Goal: Feedback & Contribution: Submit feedback/report problem

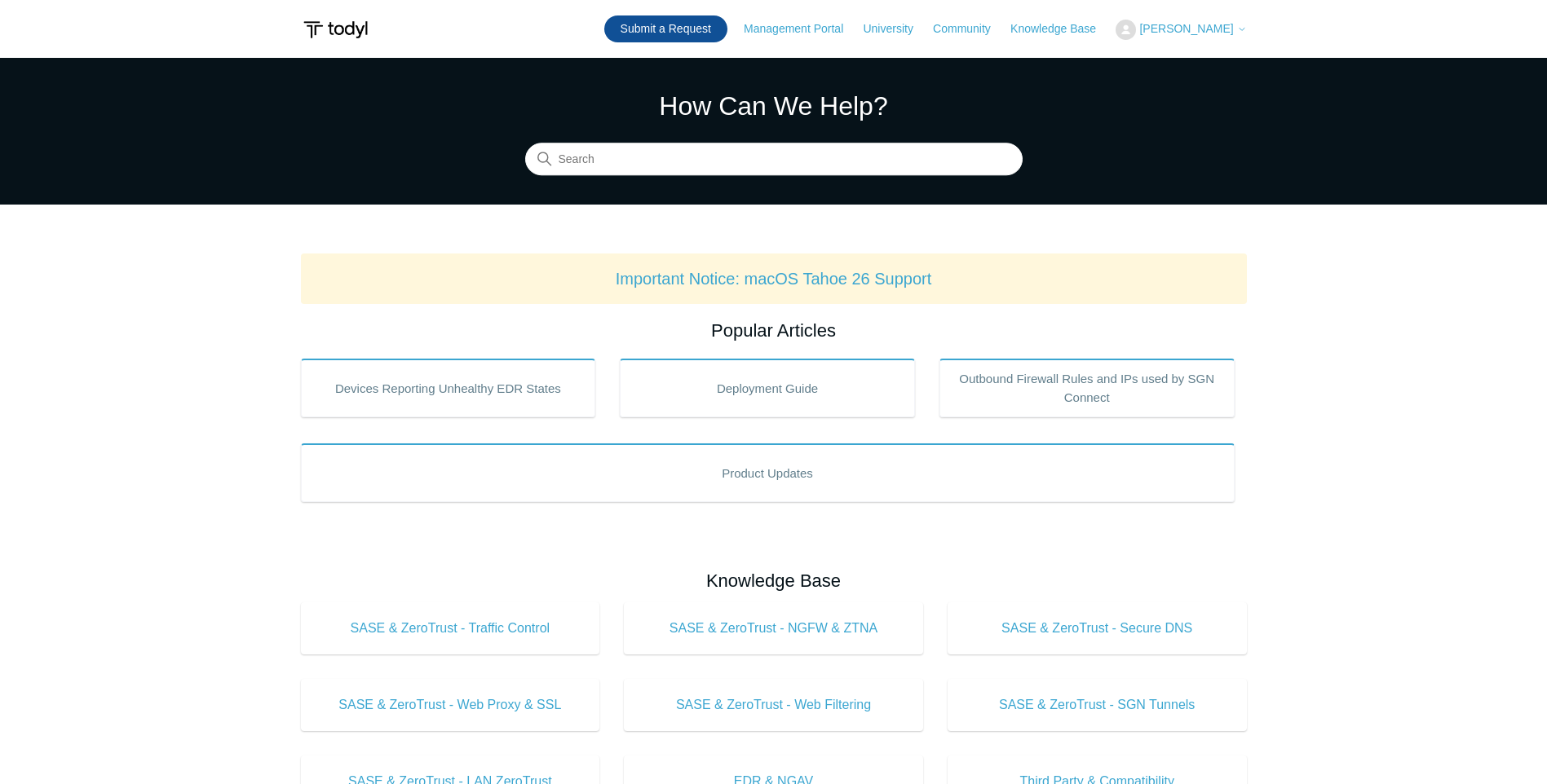
click at [667, 37] on link "Submit a Request" at bounding box center [665, 28] width 123 height 27
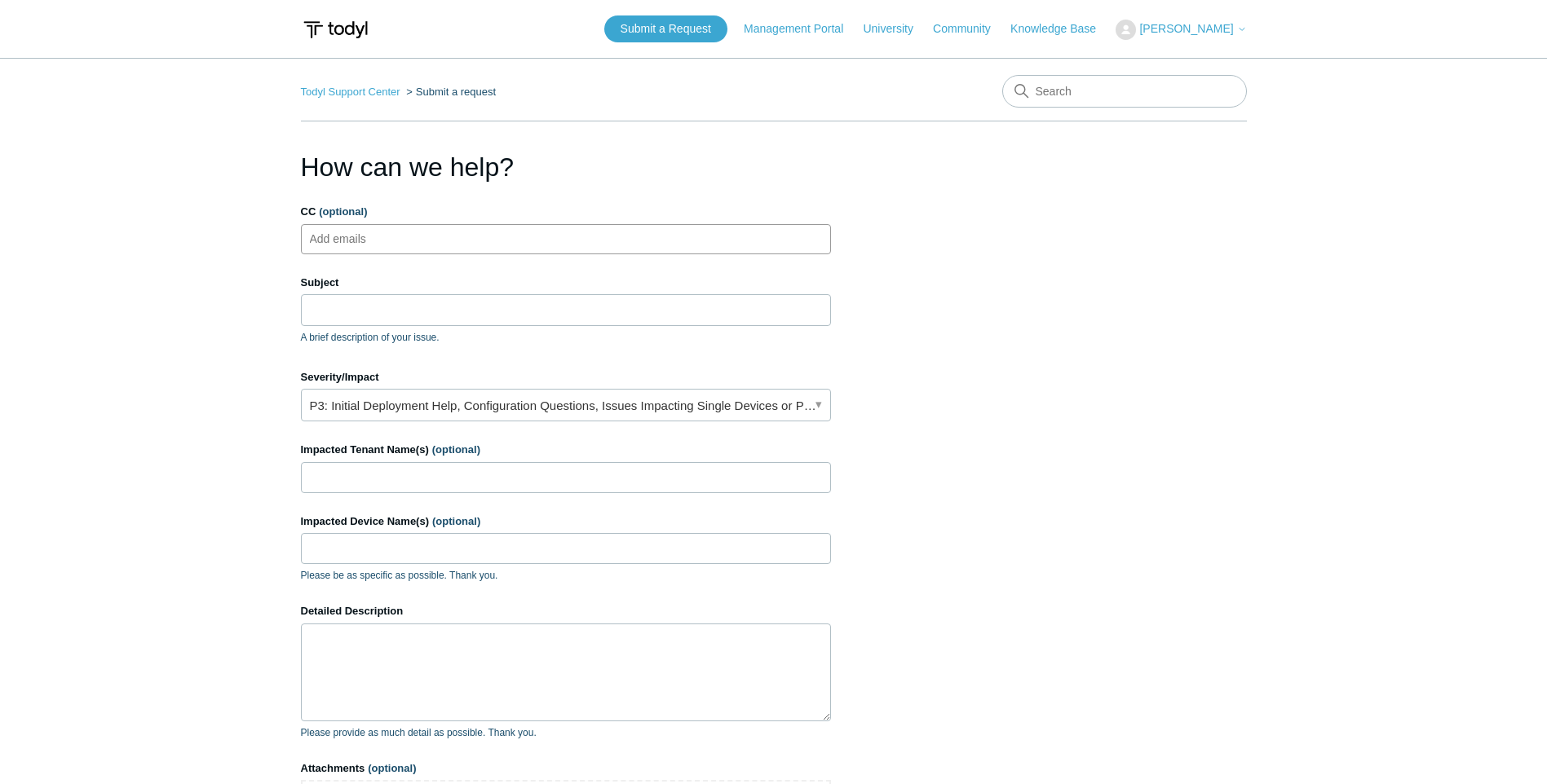
click at [435, 241] on ul "Add emails" at bounding box center [565, 240] width 530 height 30
type input "jpdragon@aegisitsolutions.net"
click at [417, 313] on input "Subject" at bounding box center [565, 309] width 530 height 31
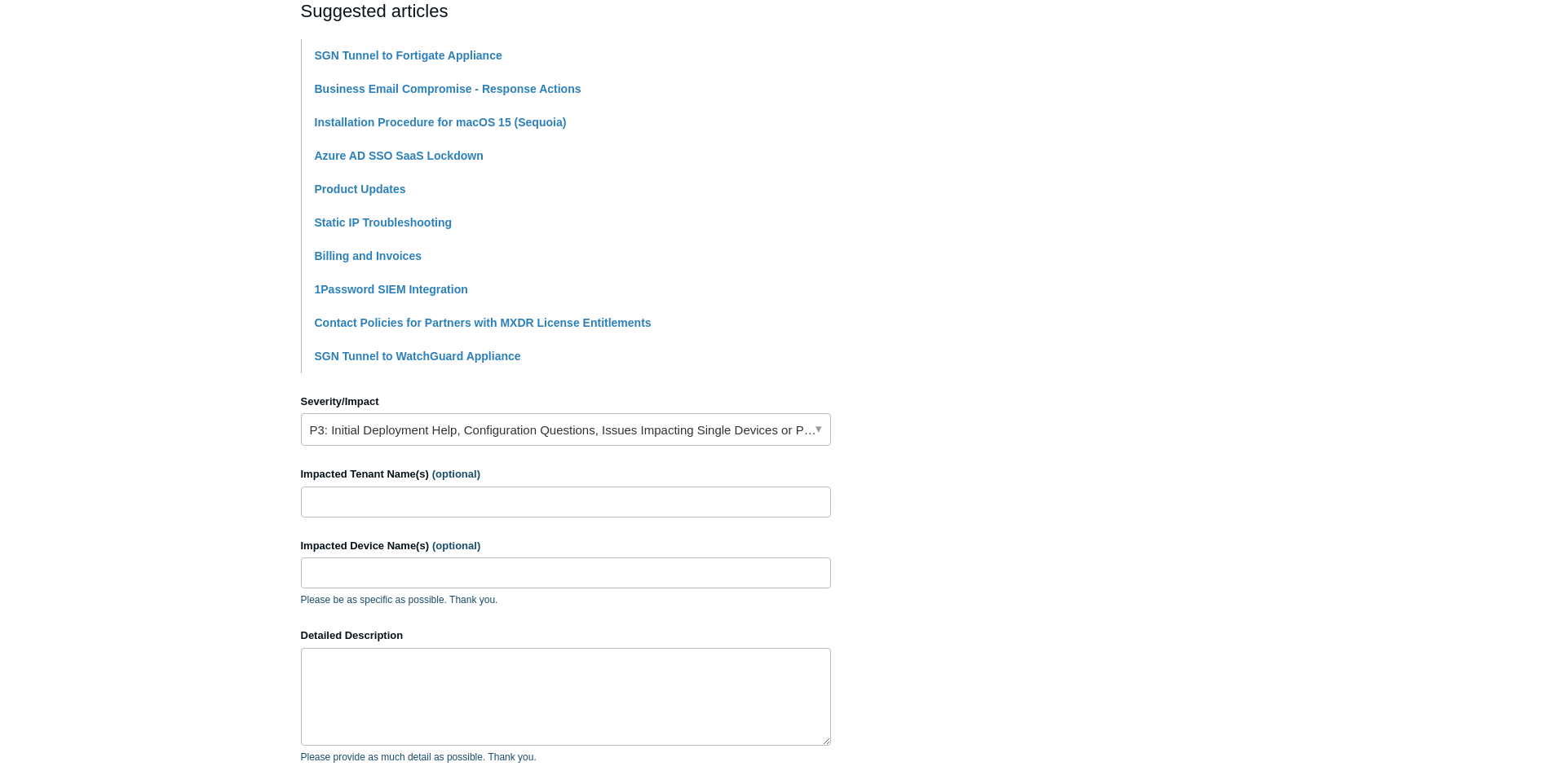
scroll to position [489, 0]
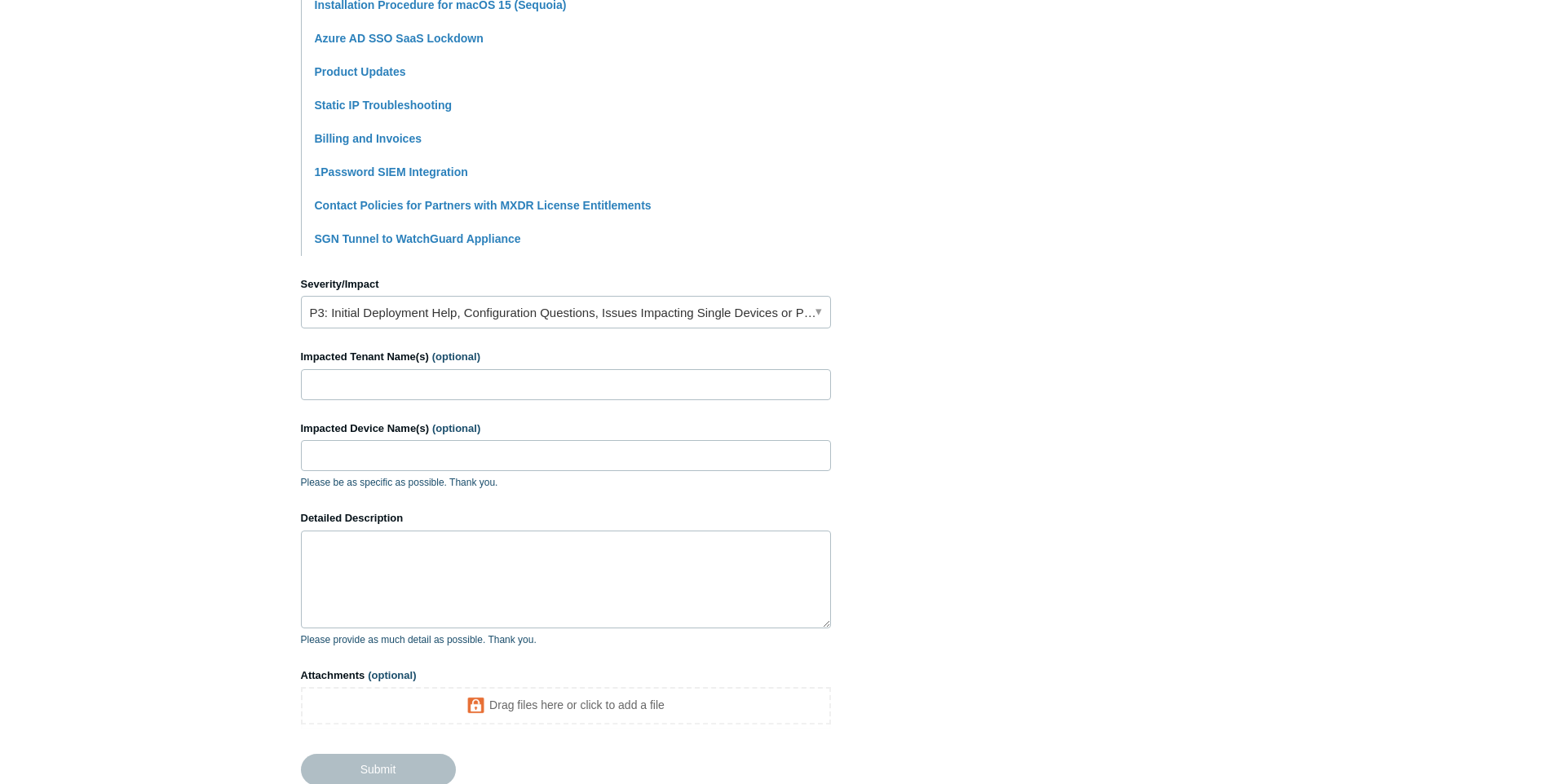
type input "session is ended in 1 second after sign in for our new user."
click at [619, 309] on link "P3: Initial Deployment Help, Configuration Questions, Issues Impacting Single D…" at bounding box center [565, 312] width 530 height 33
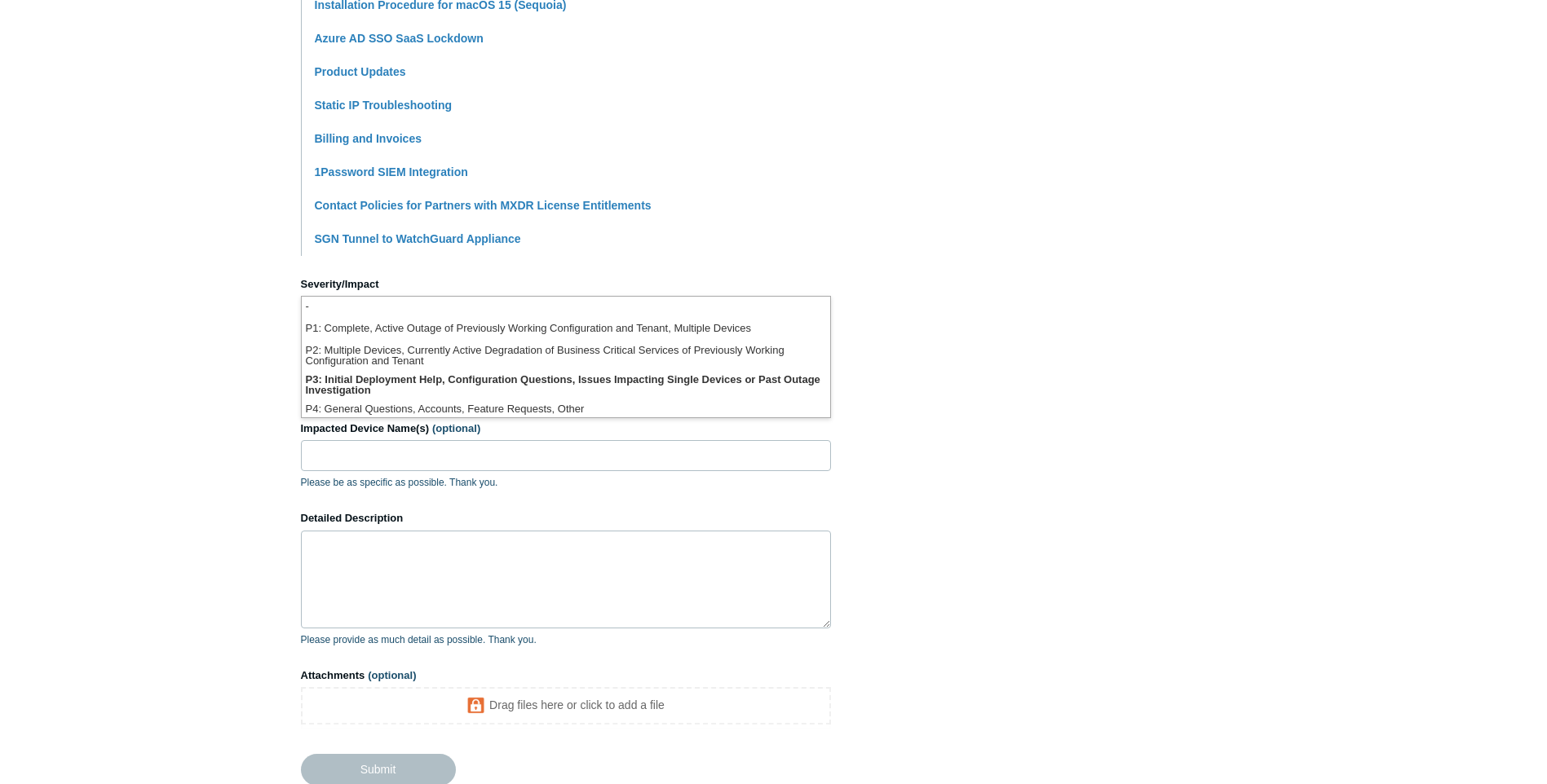
click at [619, 309] on li "-" at bounding box center [566, 307] width 529 height 22
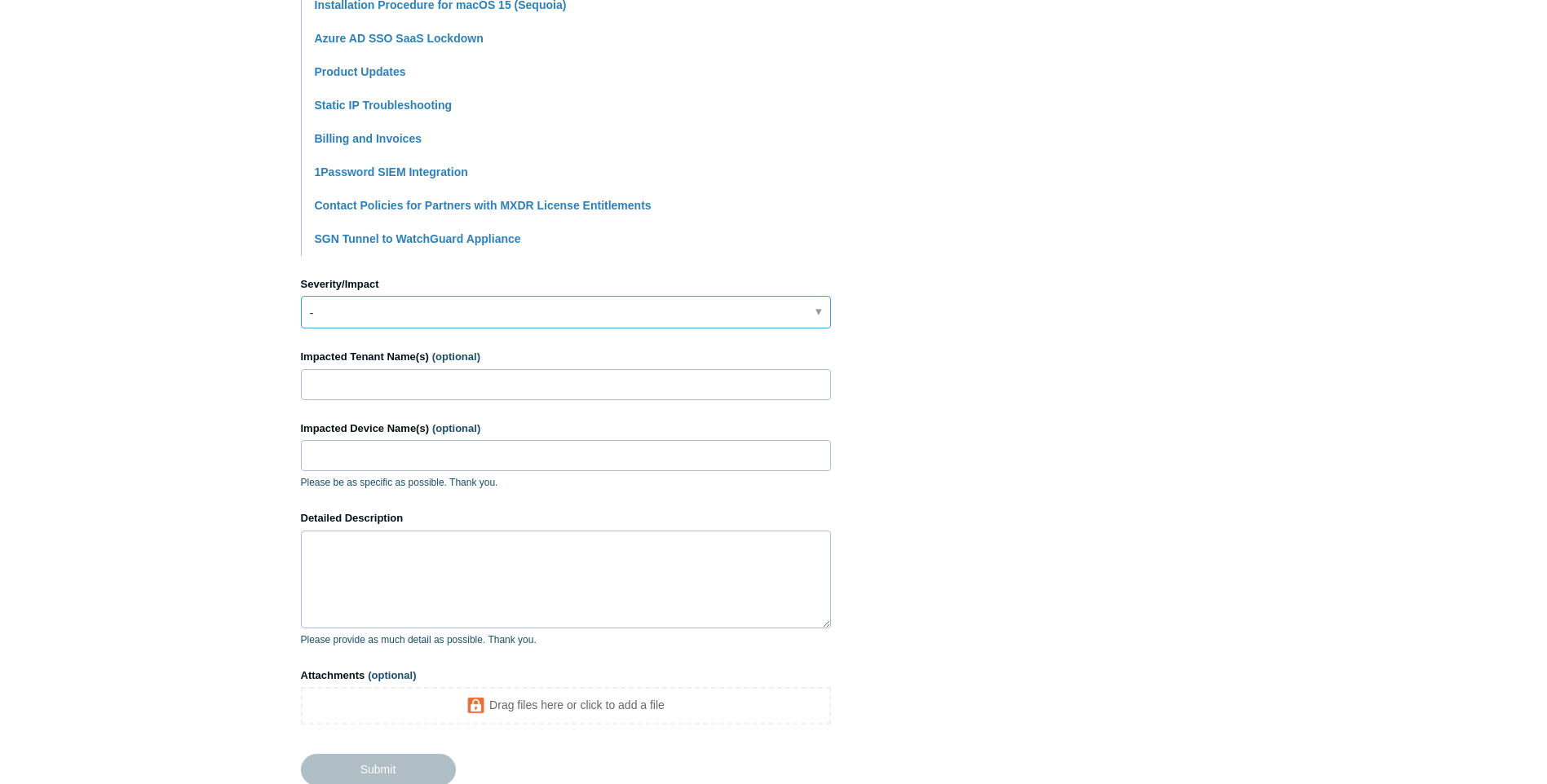
click at [450, 311] on link "-" at bounding box center [565, 312] width 530 height 33
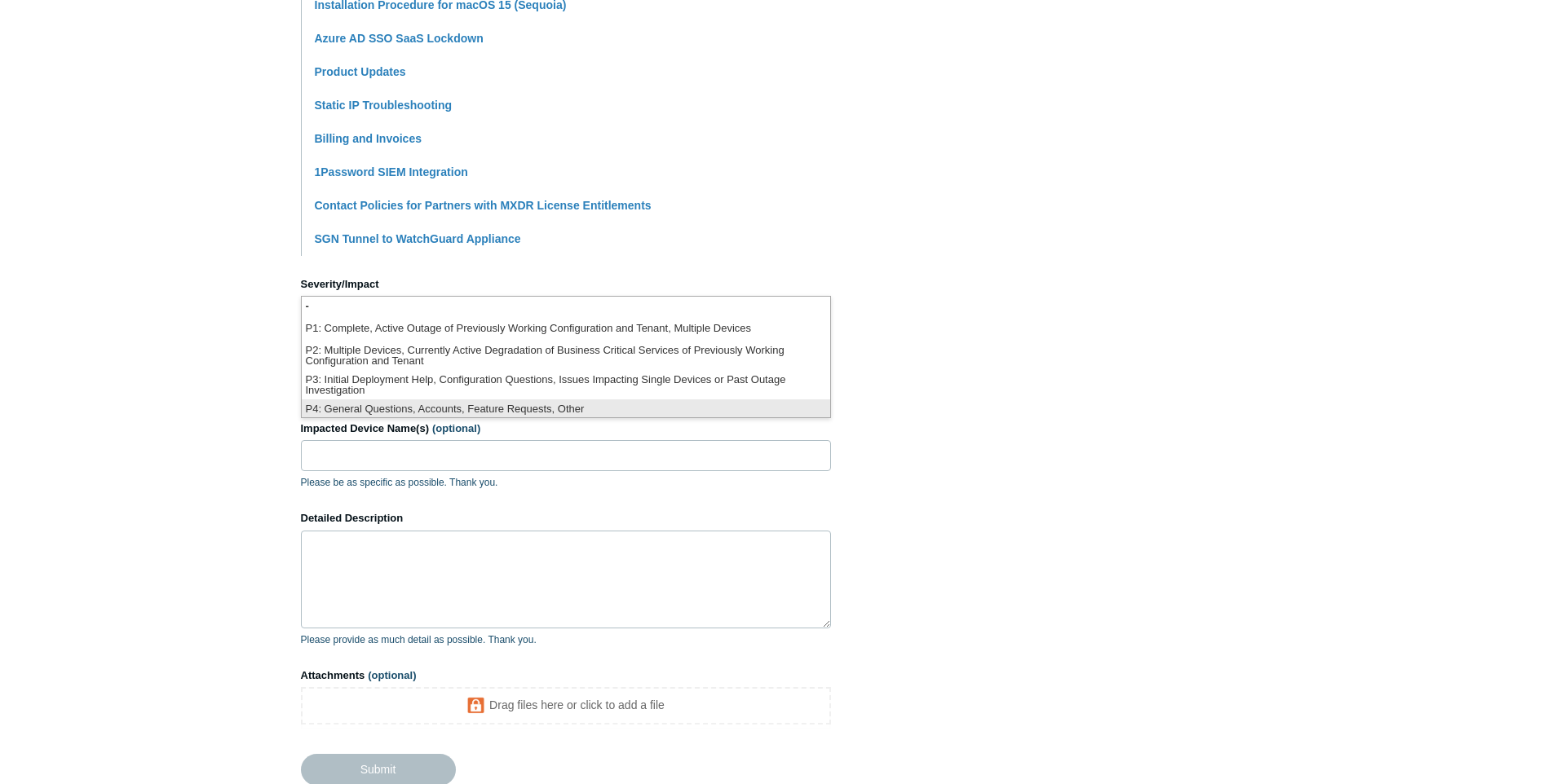
scroll to position [4, 0]
click at [401, 404] on li "P4: General Questions, Accounts, Feature Requests, Other" at bounding box center [566, 406] width 529 height 22
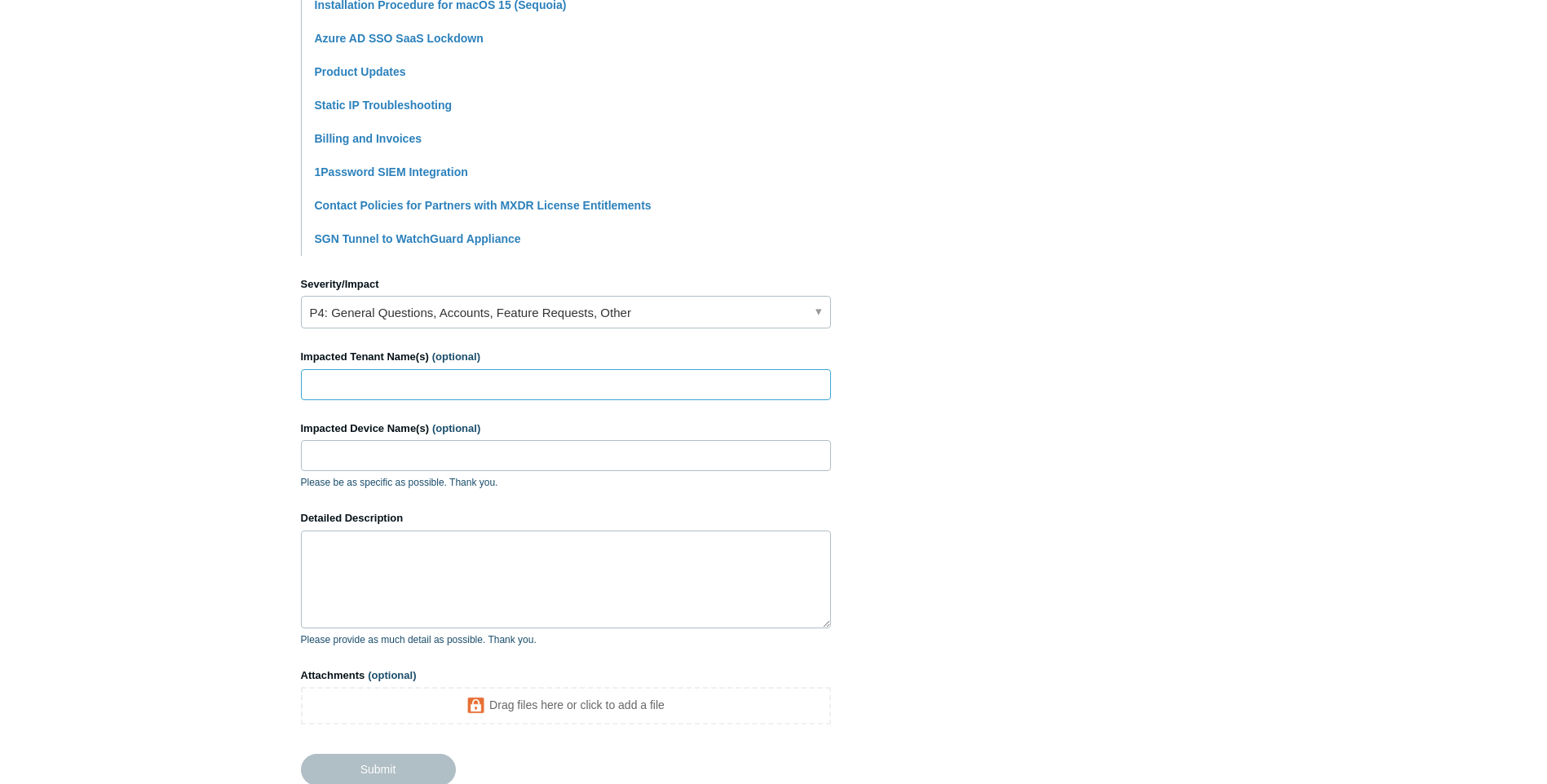
click at [363, 383] on input "Impacted Tenant Name(s) (optional)" at bounding box center [565, 384] width 530 height 31
type input "j"
type input "Aegis IT Solutions"
click at [362, 450] on input "Impacted Device Name(s) (optional)" at bounding box center [565, 455] width 530 height 31
type input "AITS-LTP-14"
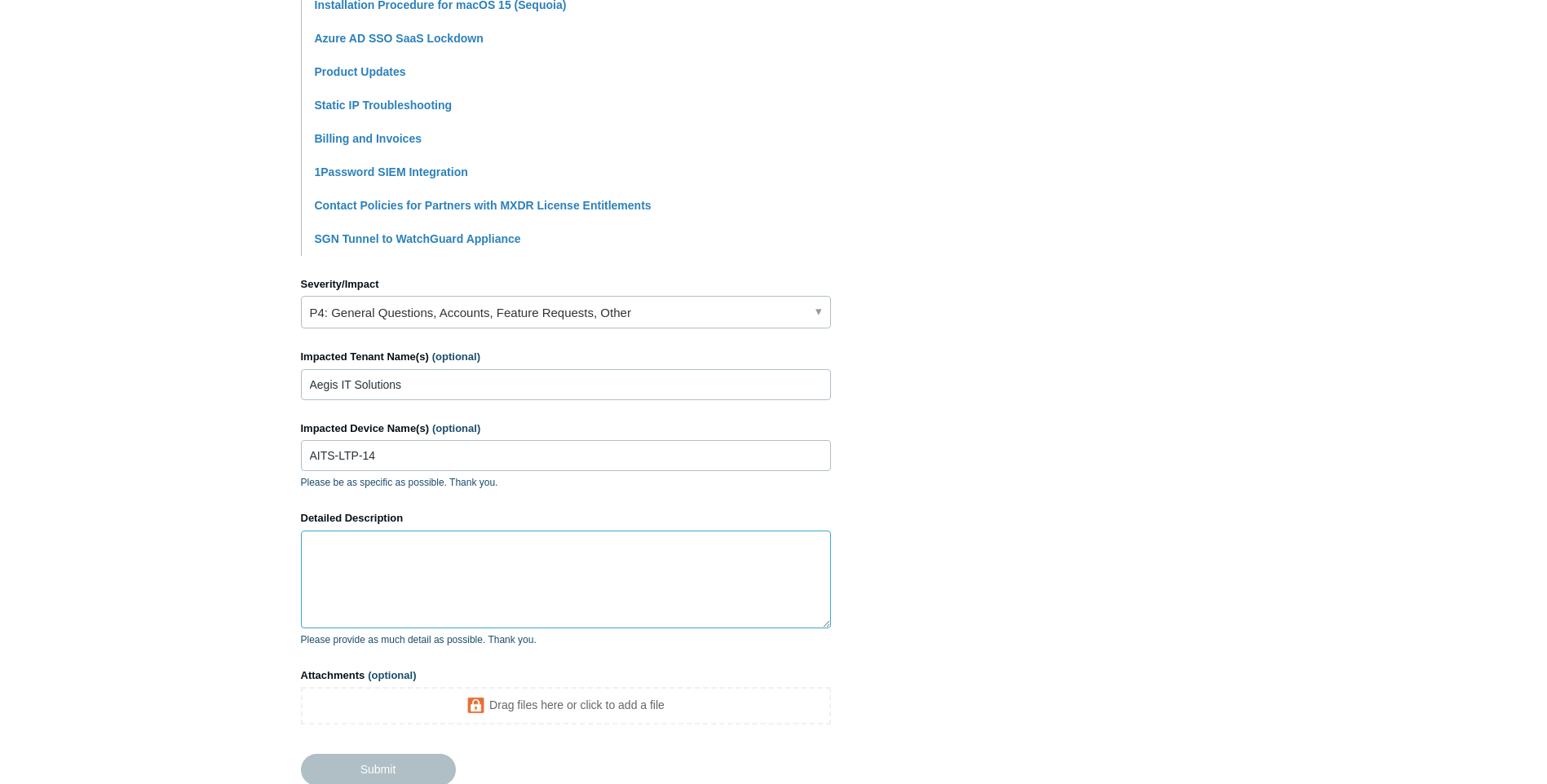
click at [473, 552] on textarea "Detailed Description" at bounding box center [565, 579] width 530 height 98
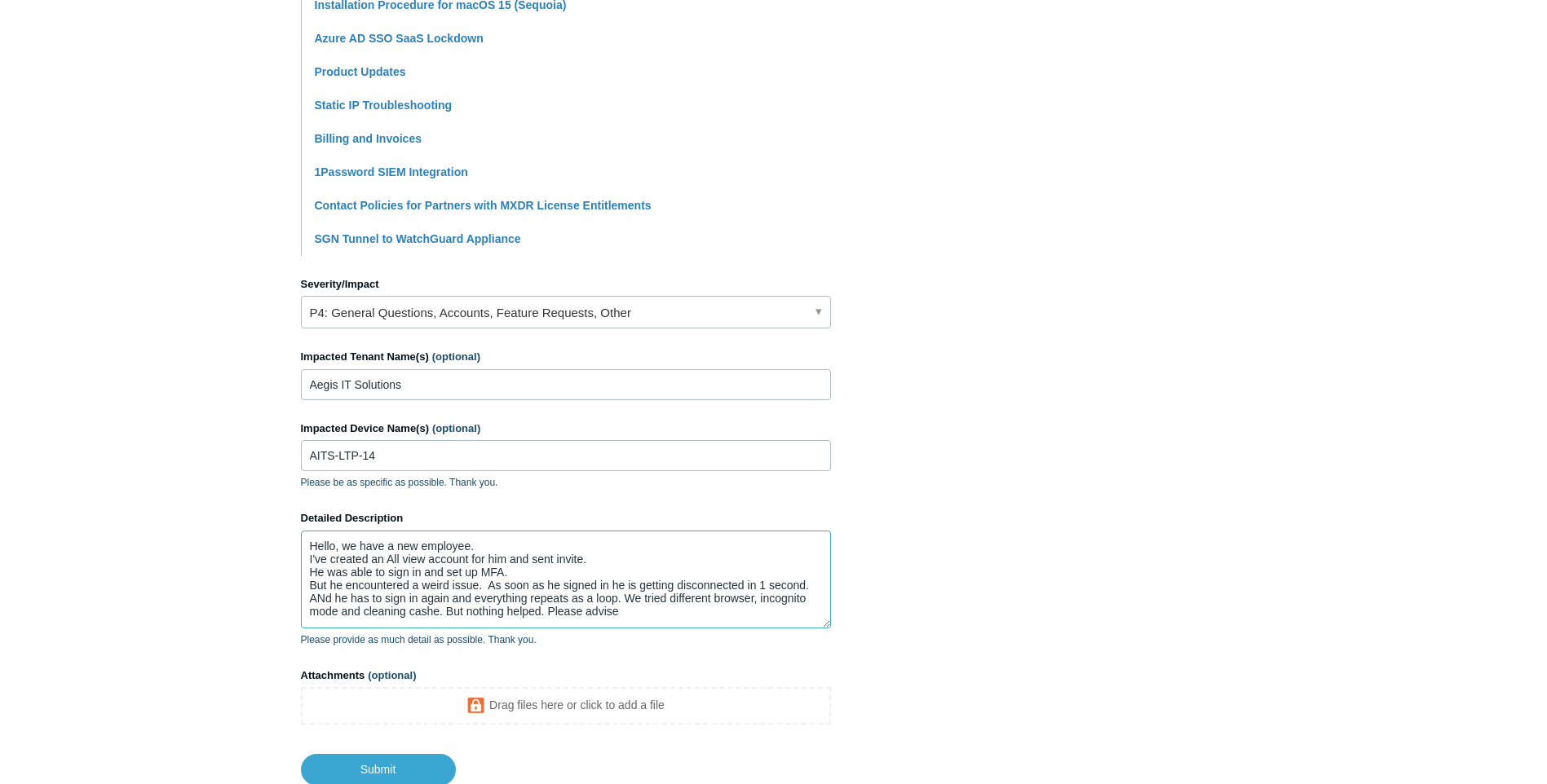
click at [638, 605] on textarea "Hello, we have a new employee. I've created an All view account for him and sen…" at bounding box center [565, 579] width 530 height 98
drag, startPoint x: 634, startPoint y: 625, endPoint x: 628, endPoint y: 619, distance: 8.5
click at [628, 619] on textarea "Hello, we have a new employee. I've created an All view account for him and sen…" at bounding box center [565, 579] width 530 height 98
drag, startPoint x: 628, startPoint y: 613, endPoint x: 218, endPoint y: 479, distance: 431.3
click at [218, 479] on main "Todyl Support Center Submit a request How can we help? CC (optional) jpdragon@a…" at bounding box center [773, 177] width 1547 height 1217
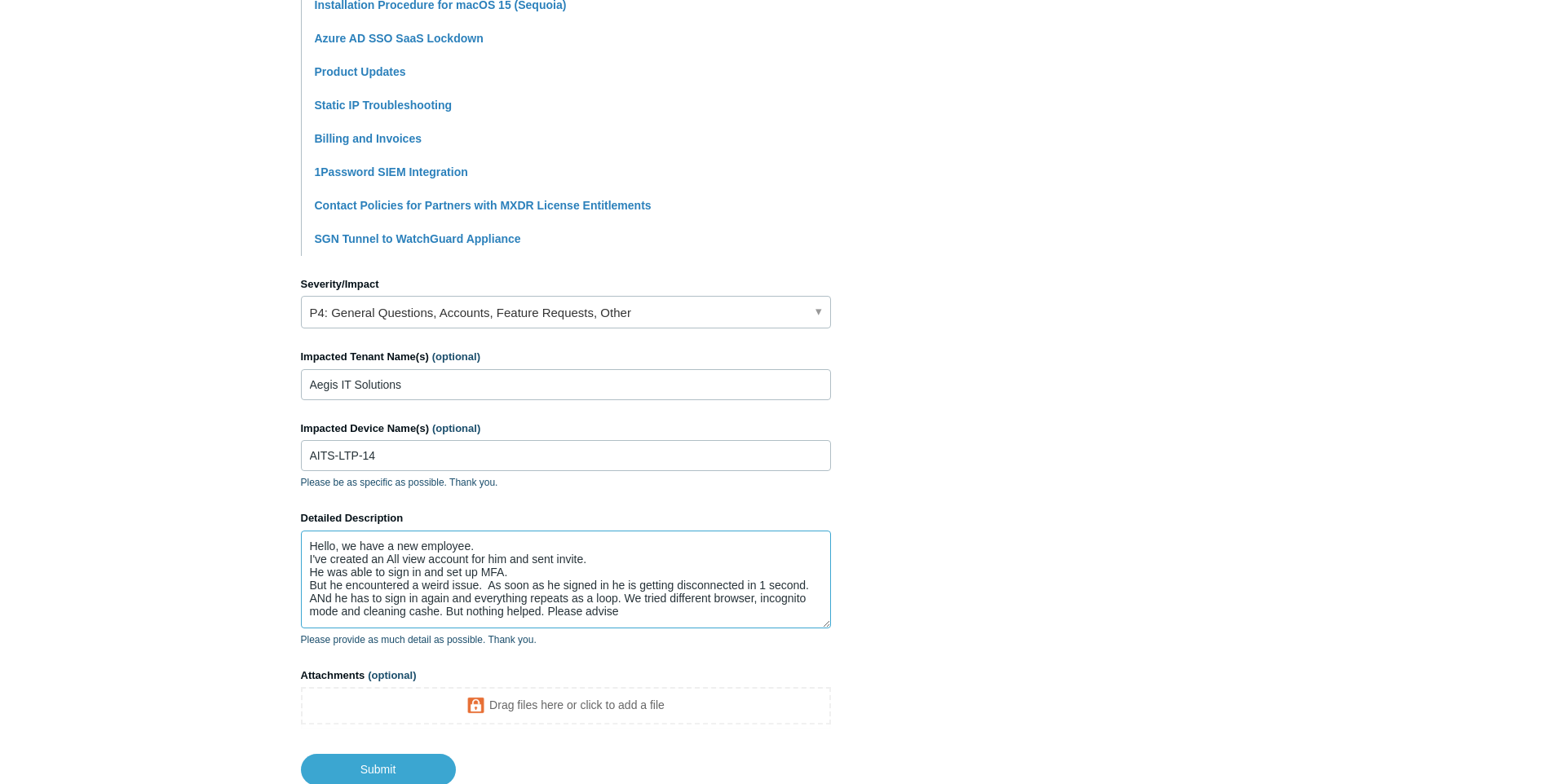
drag, startPoint x: 692, startPoint y: 621, endPoint x: 210, endPoint y: 505, distance: 495.8
click at [210, 505] on main "Todyl Support Center Submit a request How can we help? CC (optional) jpdragon@a…" at bounding box center [773, 177] width 1547 height 1217
paste textarea "We have a new employee onboarded. I created an All View account for him and sen…"
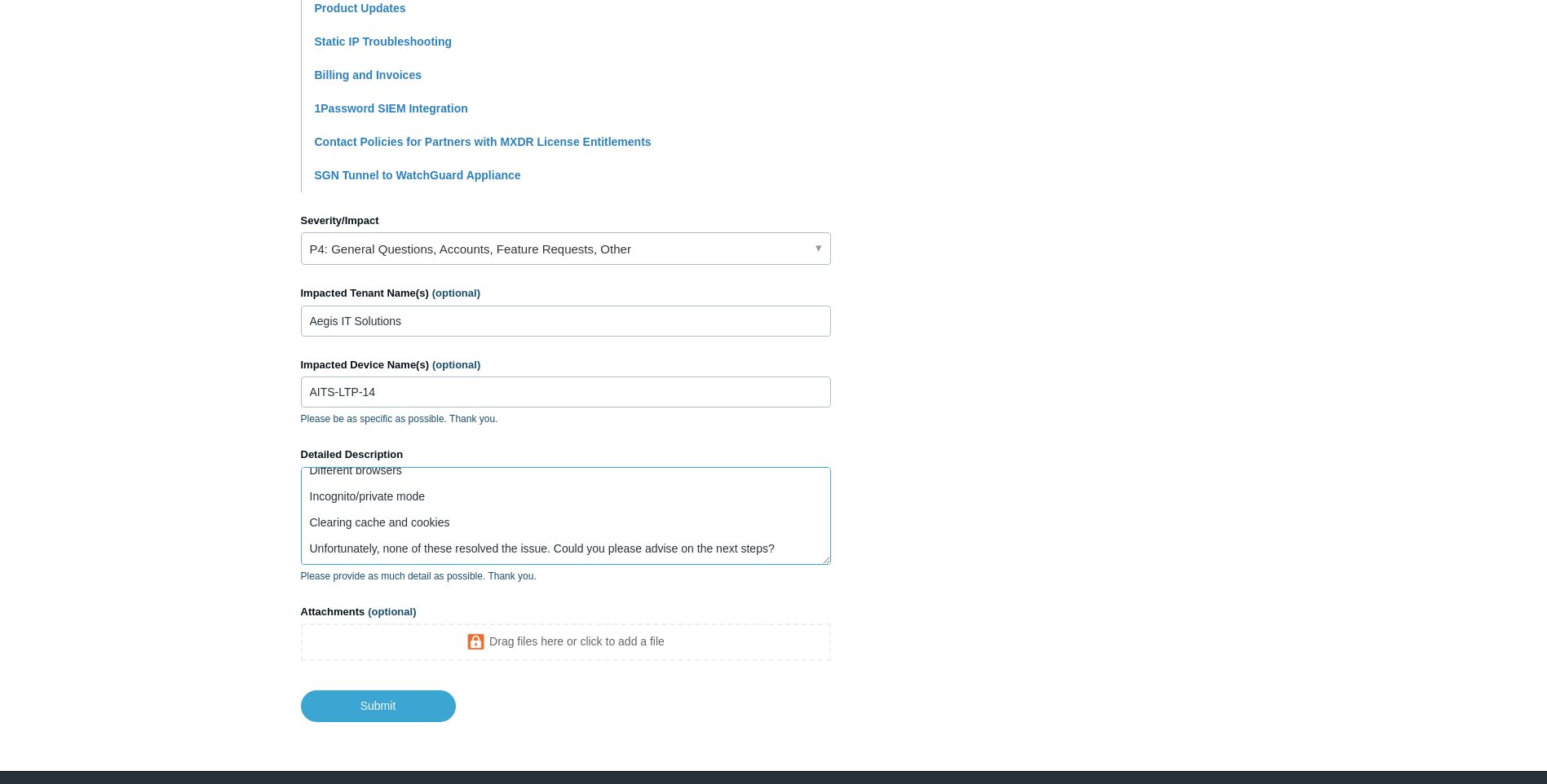
scroll to position [571, 0]
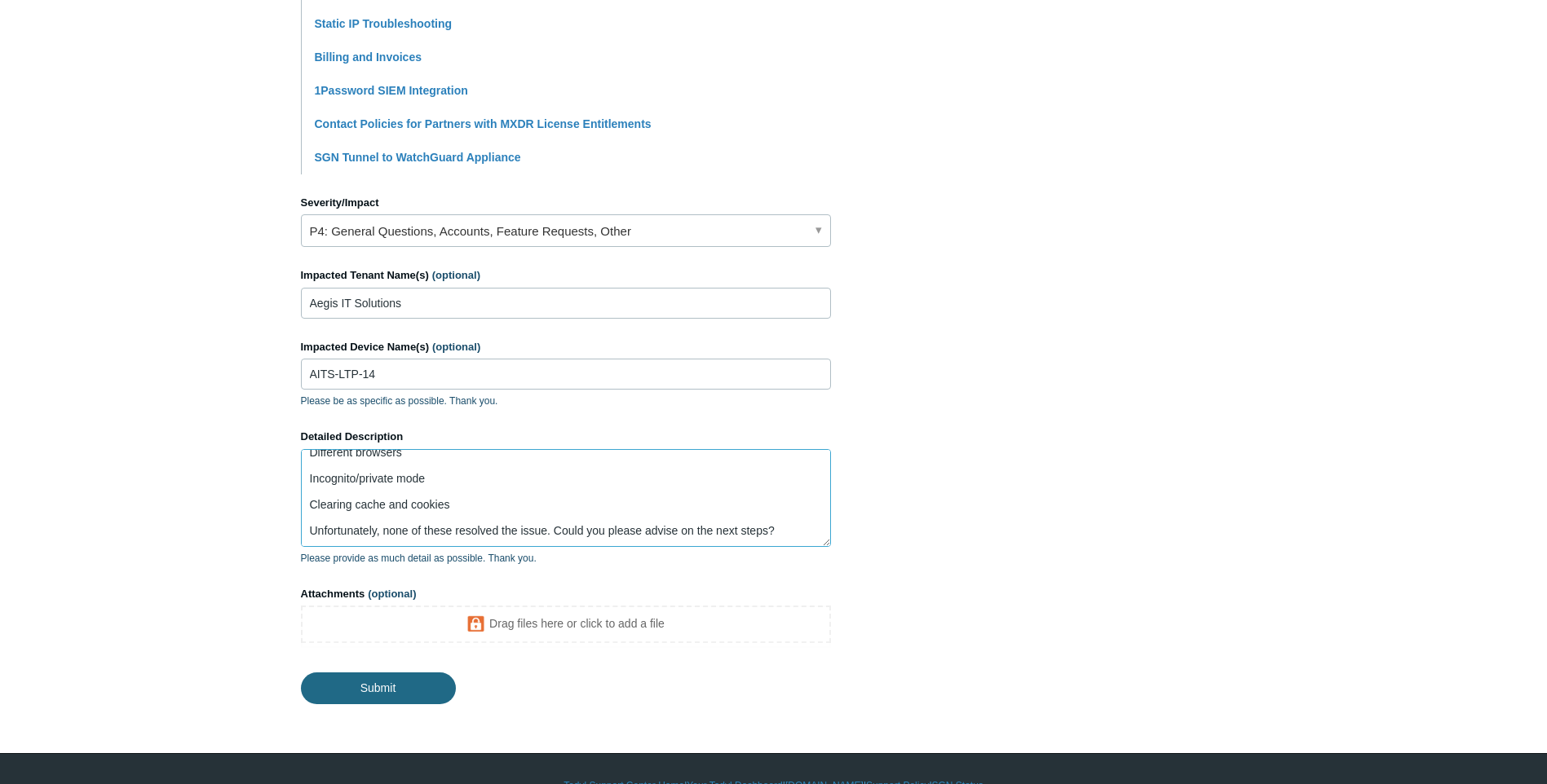
type textarea "Hello, We have a new employee onboarded. I created an All View account for him …"
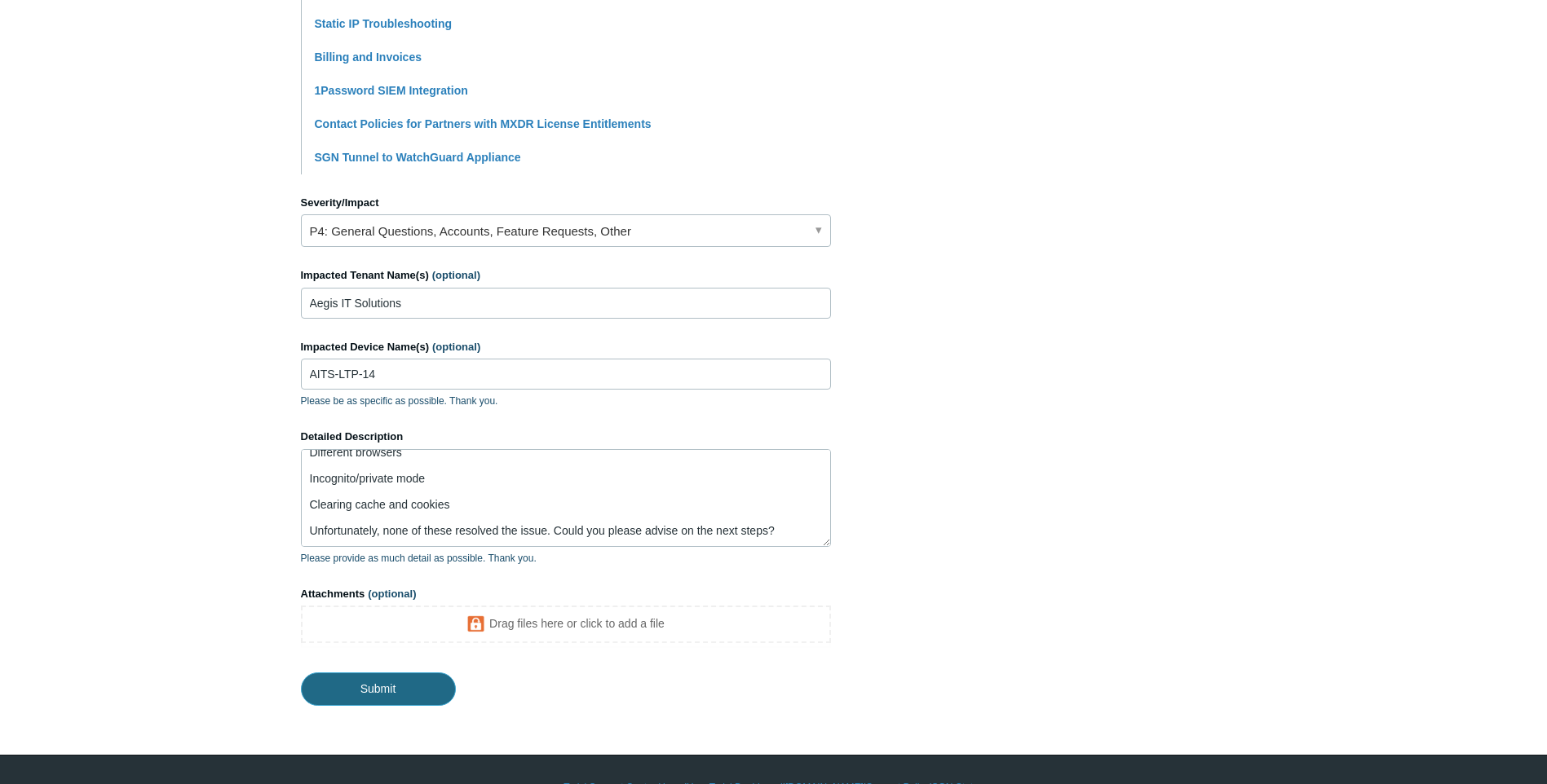
click at [431, 687] on input "Submit" at bounding box center [378, 689] width 155 height 33
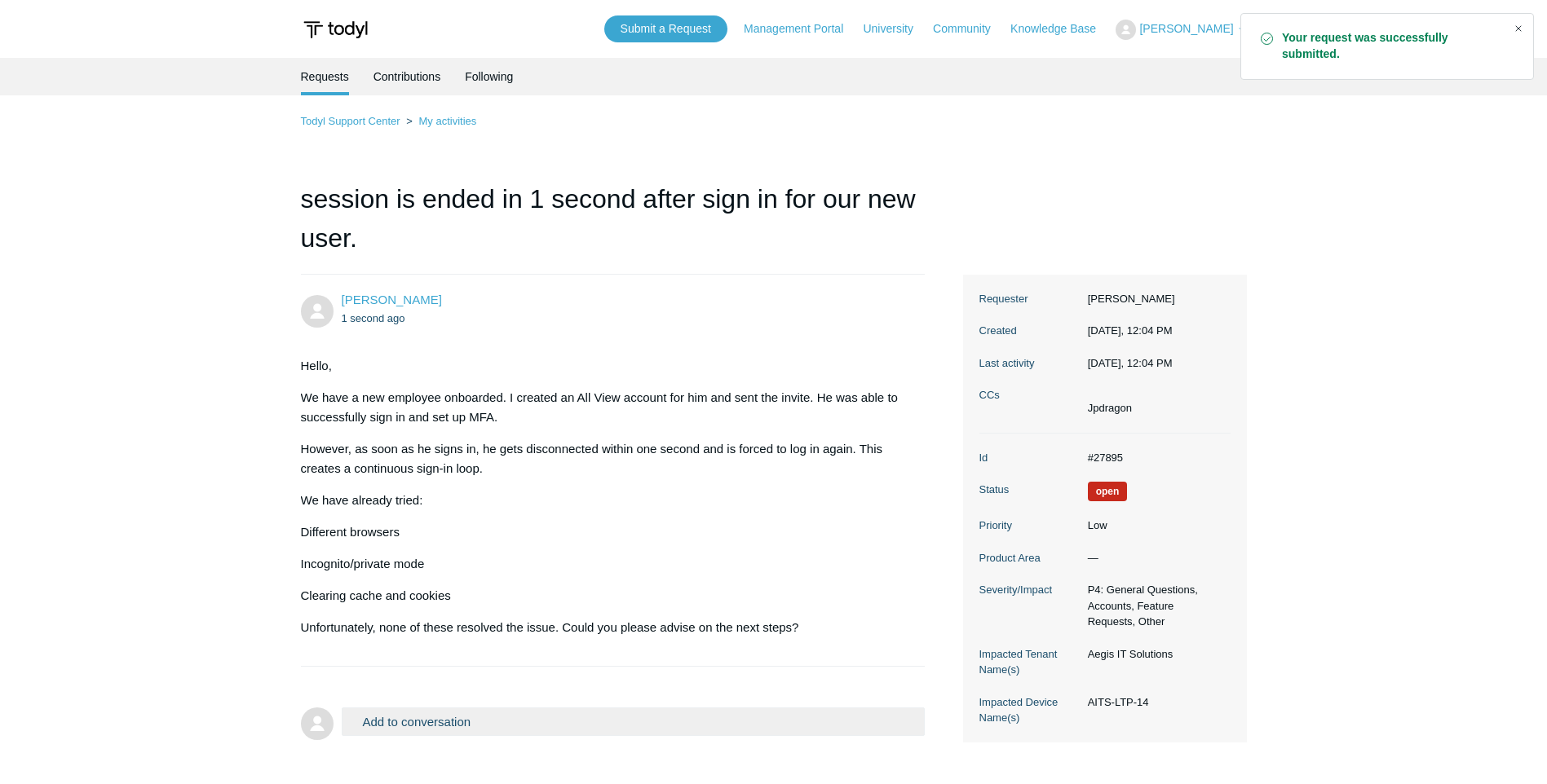
click at [1522, 25] on div "Close" at bounding box center [1518, 28] width 23 height 23
